Goal: Transaction & Acquisition: Purchase product/service

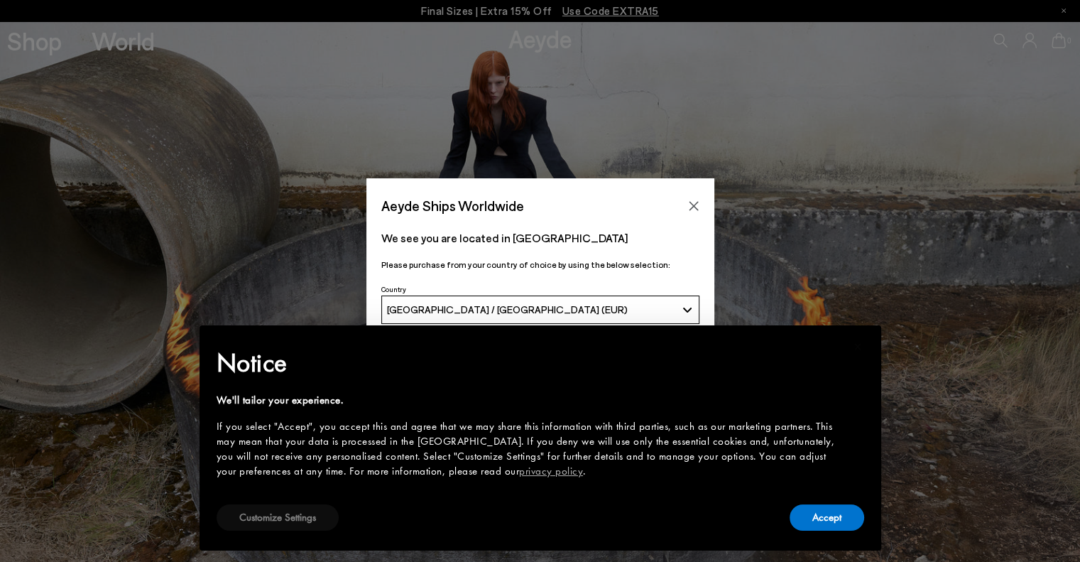
click at [298, 519] on button "Customize Settings" at bounding box center [278, 517] width 122 height 26
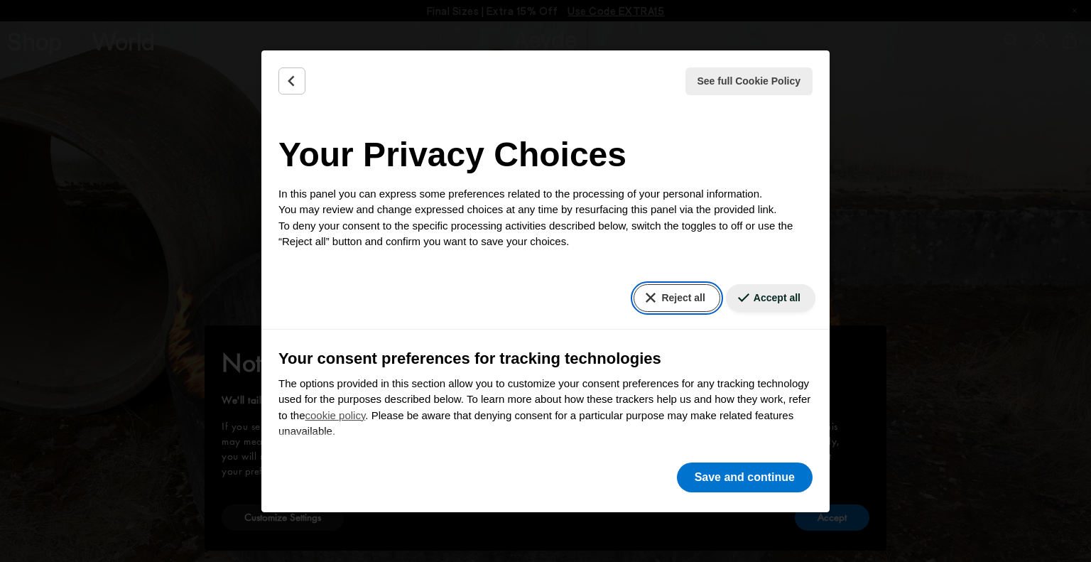
click at [665, 295] on button "Reject all" at bounding box center [676, 298] width 86 height 28
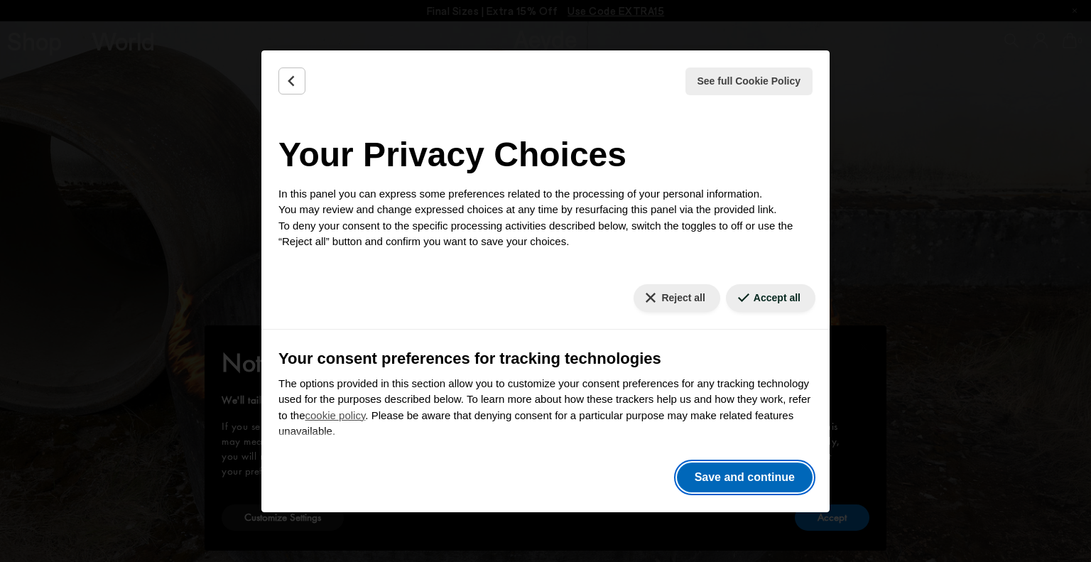
click at [751, 475] on button "Save and continue" at bounding box center [745, 477] width 136 height 30
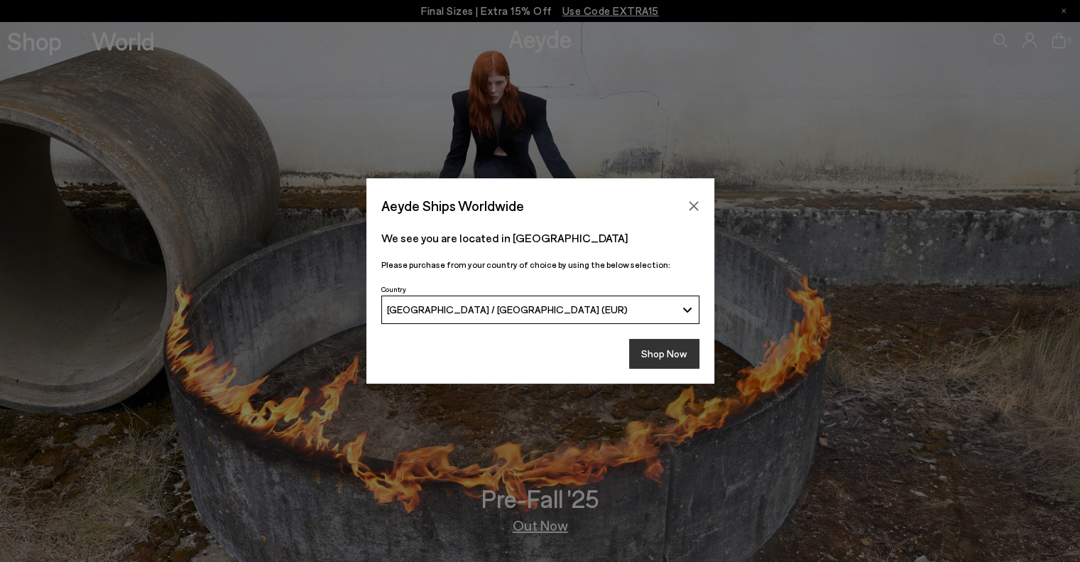
click at [652, 353] on button "Shop Now" at bounding box center [664, 354] width 70 height 30
